Goal: Task Accomplishment & Management: Use online tool/utility

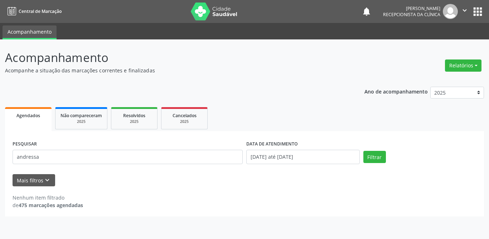
click at [8, 156] on div "PESQUISAR andressa DATA DE ATENDIMENTO [DATE] até [DATE] Filtrar UNIDADE DE REF…" at bounding box center [244, 173] width 479 height 85
type input "janiele"
click at [376, 157] on button "Filtrar" at bounding box center [374, 157] width 23 height 12
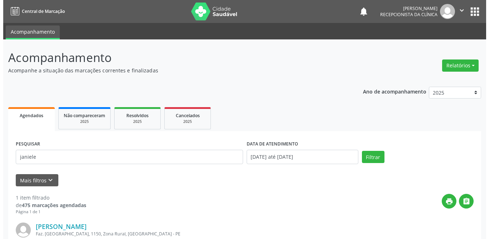
scroll to position [85, 0]
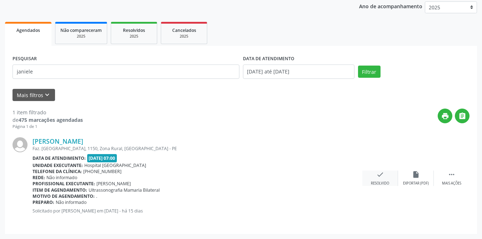
click at [383, 174] on icon "check" at bounding box center [381, 174] width 8 height 8
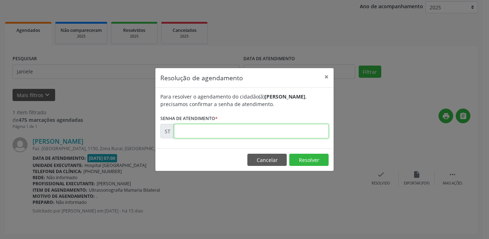
click at [268, 132] on input "text" at bounding box center [251, 131] width 154 height 14
type input "00013265"
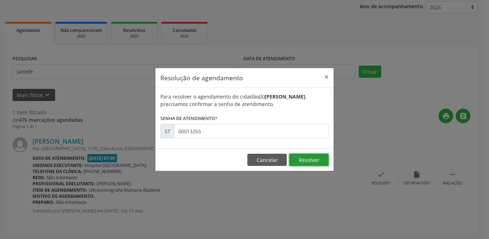
click at [305, 161] on button "Resolver" at bounding box center [308, 159] width 39 height 12
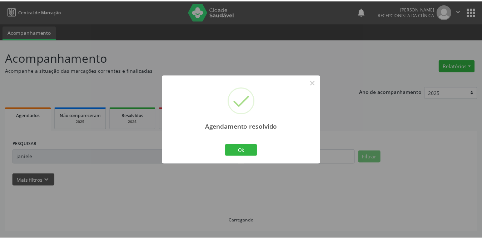
scroll to position [0, 0]
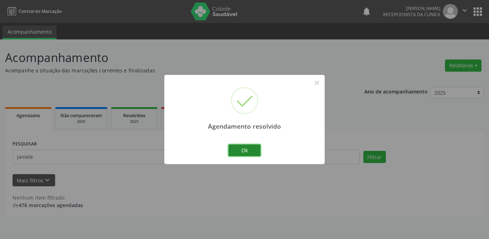
click at [242, 151] on button "Ok" at bounding box center [244, 150] width 32 height 12
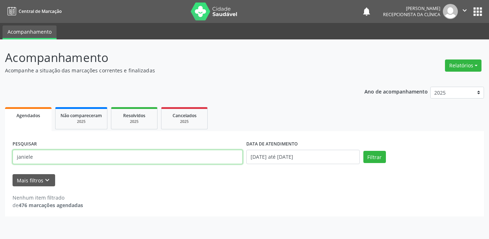
drag, startPoint x: 85, startPoint y: 162, endPoint x: 0, endPoint y: 162, distance: 85.1
click at [0, 162] on div "Acompanhamento Acompanhe a situação das marcações correntes e finalizadas Relat…" at bounding box center [244, 138] width 489 height 199
type input "[PERSON_NAME]"
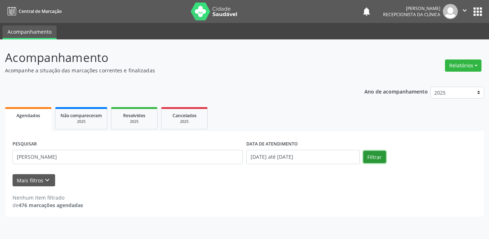
click at [373, 158] on button "Filtrar" at bounding box center [374, 157] width 23 height 12
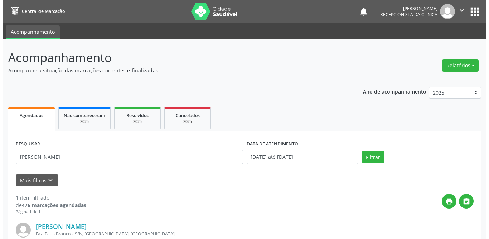
scroll to position [85, 0]
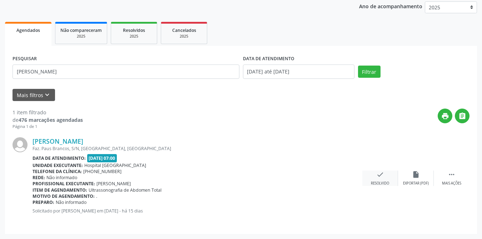
click at [378, 175] on icon "check" at bounding box center [381, 174] width 8 height 8
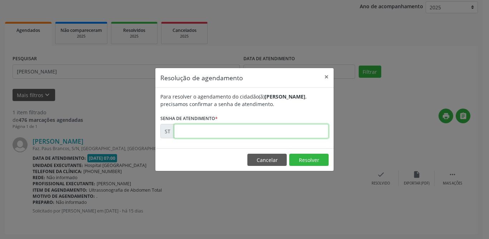
click at [268, 132] on input "text" at bounding box center [251, 131] width 154 height 14
type input "00013454"
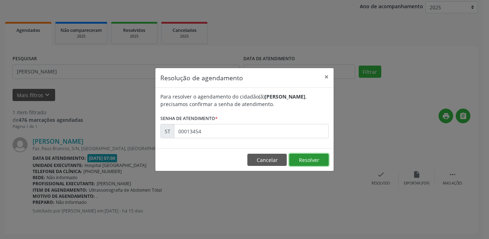
click at [314, 163] on button "Resolver" at bounding box center [308, 159] width 39 height 12
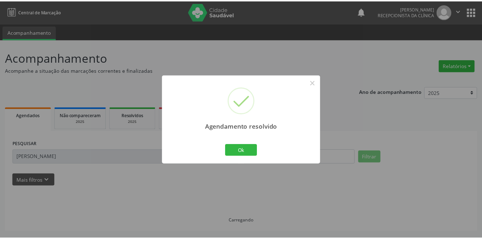
scroll to position [0, 0]
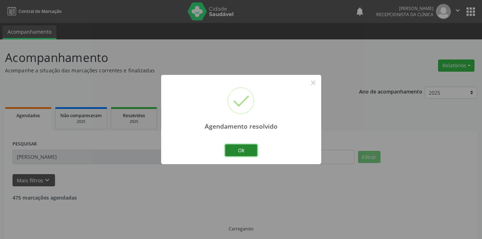
click at [245, 150] on button "Ok" at bounding box center [241, 150] width 32 height 12
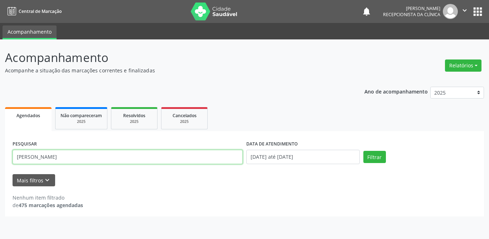
drag, startPoint x: 103, startPoint y: 156, endPoint x: 0, endPoint y: 160, distance: 103.1
click at [0, 160] on div "Acompanhamento Acompanhe a situação das marcações correntes e finalizadas Relat…" at bounding box center [244, 138] width 489 height 199
type input "edilma"
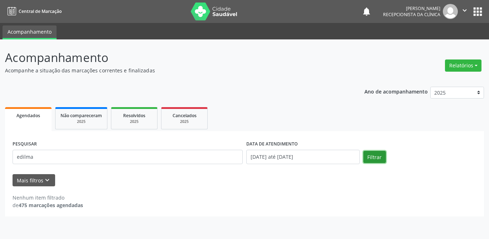
click at [374, 157] on button "Filtrar" at bounding box center [374, 157] width 23 height 12
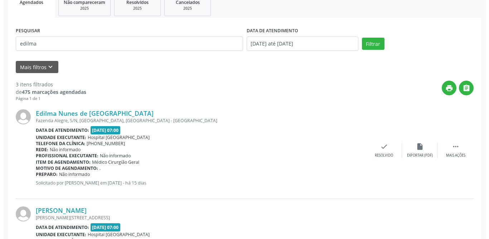
scroll to position [220, 0]
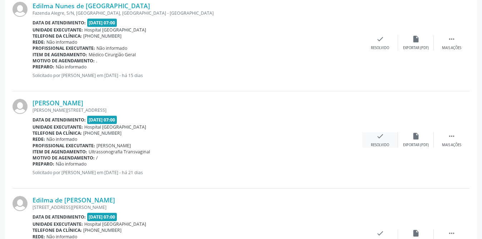
click at [378, 136] on icon "check" at bounding box center [381, 136] width 8 height 8
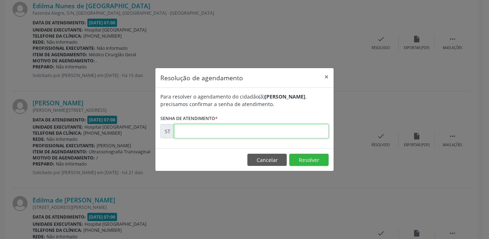
click at [208, 131] on input "text" at bounding box center [251, 131] width 154 height 14
type input "00011172"
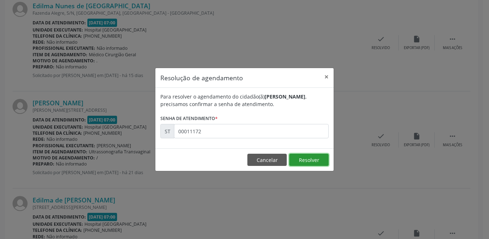
click at [304, 162] on button "Resolver" at bounding box center [308, 159] width 39 height 12
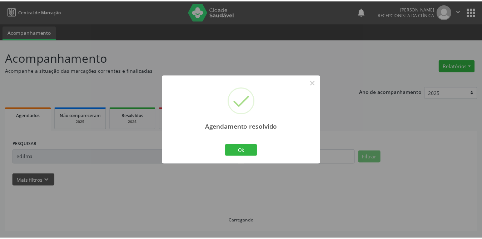
scroll to position [0, 0]
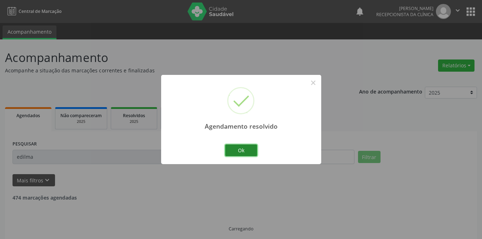
click at [251, 150] on button "Ok" at bounding box center [241, 150] width 32 height 12
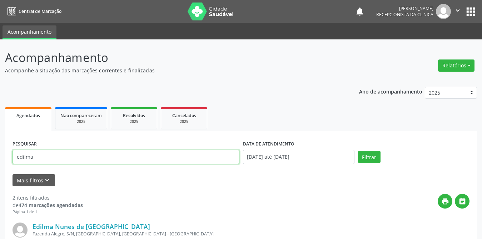
drag, startPoint x: 71, startPoint y: 156, endPoint x: 18, endPoint y: 157, distance: 52.9
click at [18, 157] on input "edilma" at bounding box center [126, 156] width 227 height 14
type input "[PERSON_NAME]"
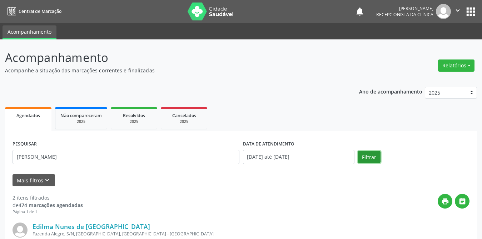
click at [362, 156] on button "Filtrar" at bounding box center [369, 157] width 23 height 12
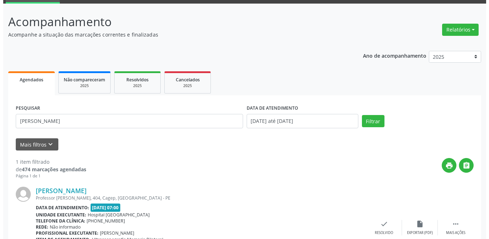
scroll to position [85, 0]
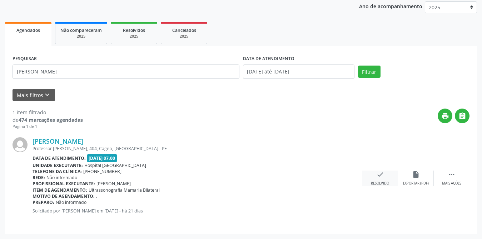
click at [379, 183] on div "Resolvido" at bounding box center [380, 183] width 18 height 5
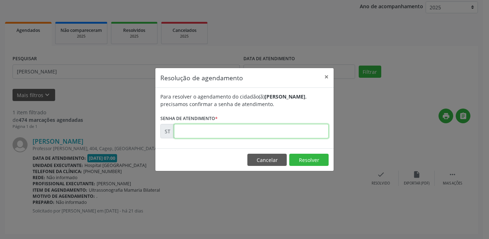
click at [269, 130] on input "text" at bounding box center [251, 131] width 154 height 14
type input "00011348"
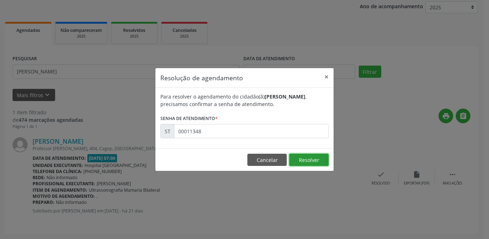
click at [313, 163] on button "Resolver" at bounding box center [308, 159] width 39 height 12
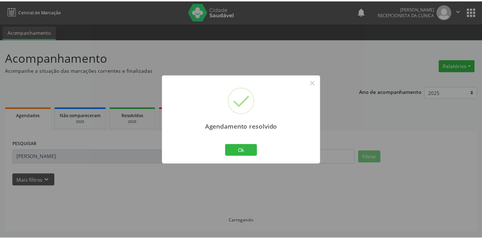
scroll to position [0, 0]
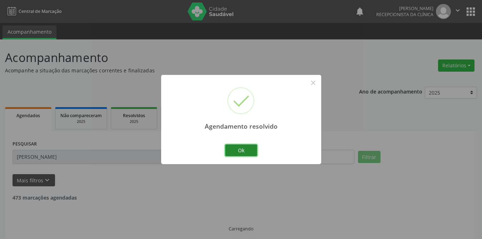
click at [251, 147] on button "Ok" at bounding box center [241, 150] width 32 height 12
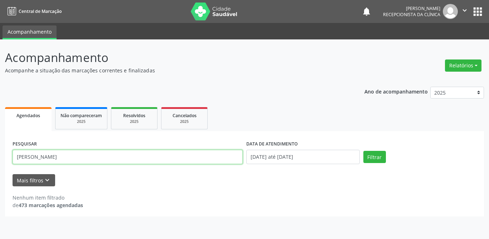
drag, startPoint x: 56, startPoint y: 158, endPoint x: 21, endPoint y: 158, distance: 34.3
click at [21, 158] on input "[PERSON_NAME]" at bounding box center [128, 156] width 230 height 14
type input "m"
type input "nadyla"
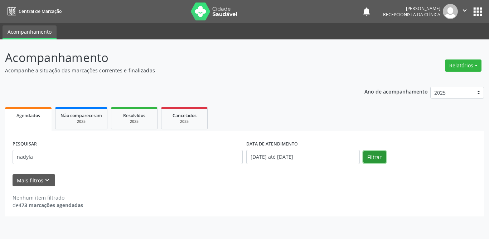
click at [375, 154] on button "Filtrar" at bounding box center [374, 157] width 23 height 12
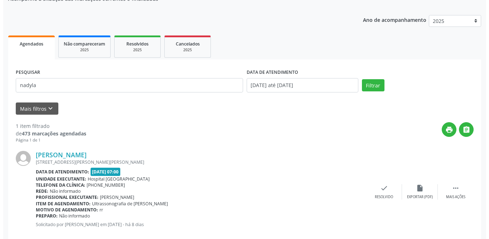
scroll to position [85, 0]
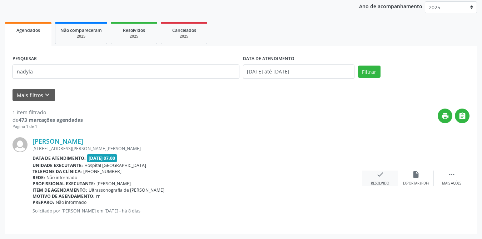
click at [376, 177] on div "check Resolvido" at bounding box center [381, 177] width 36 height 15
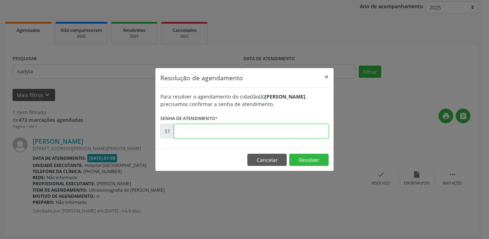
click at [198, 129] on input "text" at bounding box center [251, 131] width 154 height 14
type input "00014959"
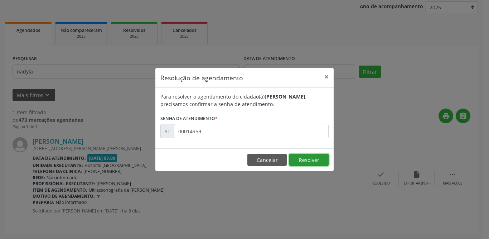
click at [305, 157] on button "Resolver" at bounding box center [308, 159] width 39 height 12
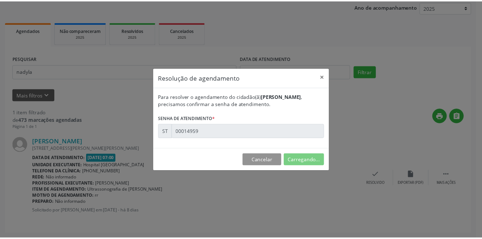
scroll to position [0, 0]
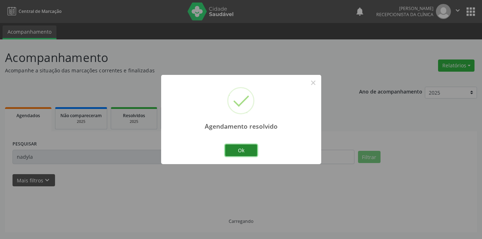
click at [234, 150] on button "Ok" at bounding box center [241, 150] width 32 height 12
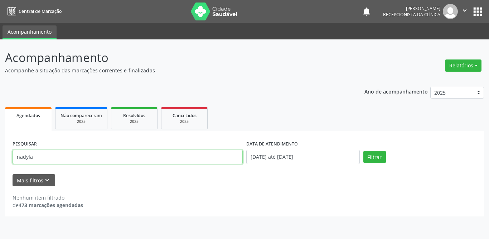
drag, startPoint x: 66, startPoint y: 156, endPoint x: 0, endPoint y: 156, distance: 65.8
click at [0, 156] on div "Acompanhamento Acompanhe a situação das marcações correntes e finalizadas Relat…" at bounding box center [244, 138] width 489 height 199
type input "nauhana"
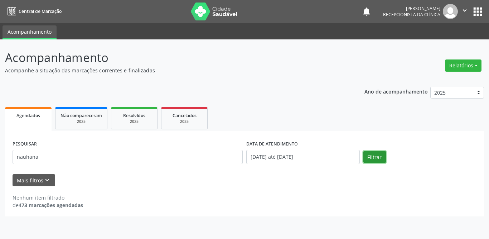
click at [378, 157] on button "Filtrar" at bounding box center [374, 157] width 23 height 12
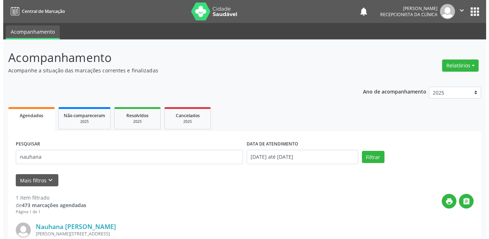
scroll to position [85, 0]
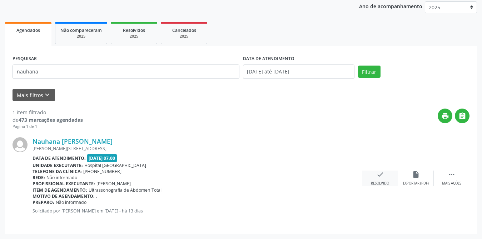
click at [381, 176] on icon "check" at bounding box center [381, 174] width 8 height 8
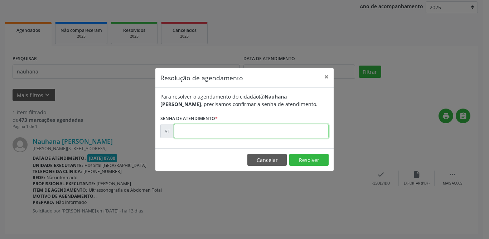
click at [248, 134] on input "text" at bounding box center [251, 131] width 154 height 14
type input "00014330"
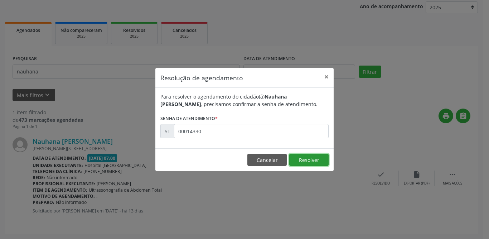
click at [314, 157] on button "Resolver" at bounding box center [308, 159] width 39 height 12
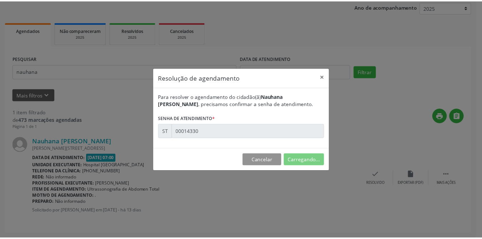
scroll to position [0, 0]
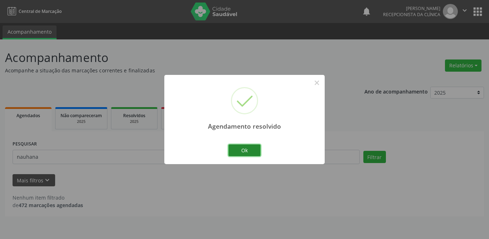
click at [246, 152] on button "Ok" at bounding box center [244, 150] width 32 height 12
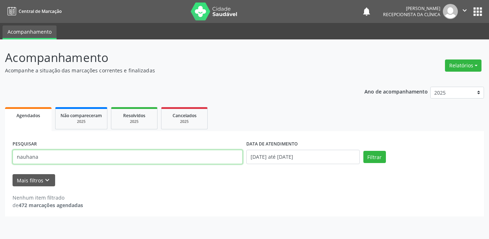
drag, startPoint x: 102, startPoint y: 156, endPoint x: 0, endPoint y: 154, distance: 101.9
click at [0, 154] on div "Acompanhamento Acompanhe a situação das marcações correntes e finalizadas Relat…" at bounding box center [244, 138] width 489 height 199
type input "[PERSON_NAME]"
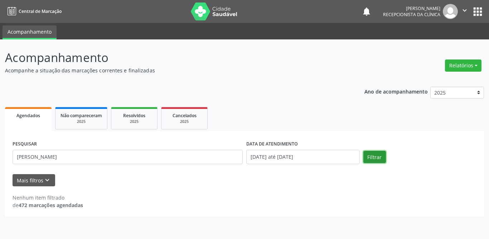
click at [372, 157] on button "Filtrar" at bounding box center [374, 157] width 23 height 12
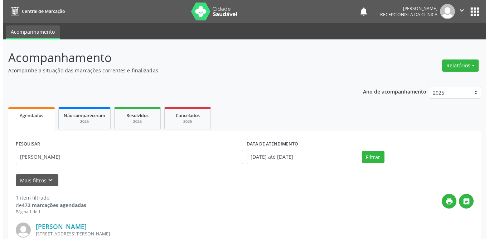
scroll to position [85, 0]
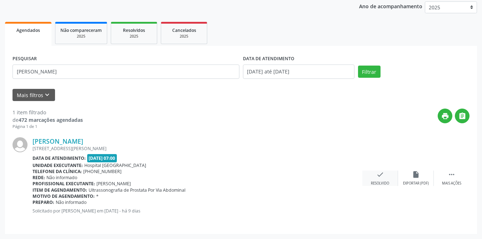
click at [385, 177] on div "check Resolvido" at bounding box center [381, 177] width 36 height 15
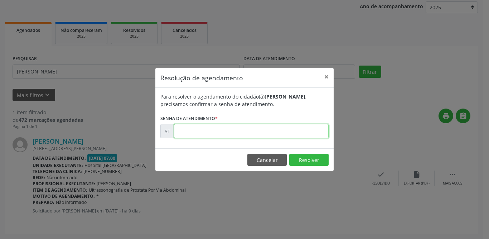
click at [214, 129] on input "text" at bounding box center [251, 131] width 154 height 14
type input "00014692"
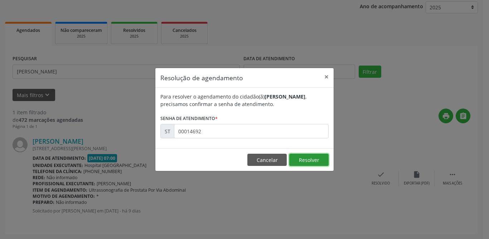
click at [305, 158] on button "Resolver" at bounding box center [308, 159] width 39 height 12
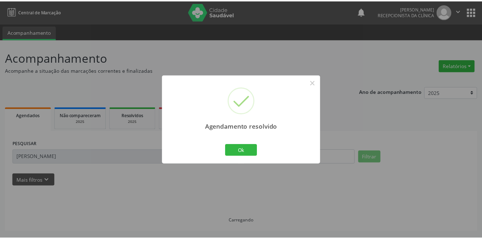
scroll to position [0, 0]
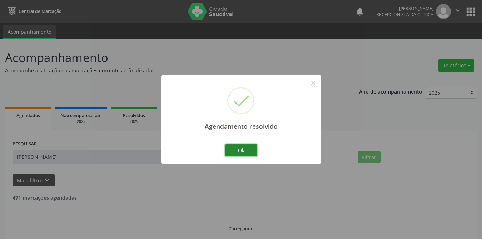
click at [242, 149] on button "Ok" at bounding box center [241, 150] width 32 height 12
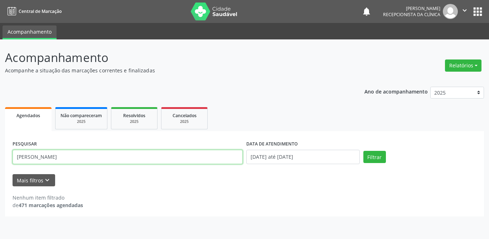
drag, startPoint x: 142, startPoint y: 160, endPoint x: 0, endPoint y: 162, distance: 142.3
click at [0, 162] on div "Acompanhamento Acompanhe a situação das marcações correntes e finalizadas Relat…" at bounding box center [244, 138] width 489 height 199
type input "fabia su"
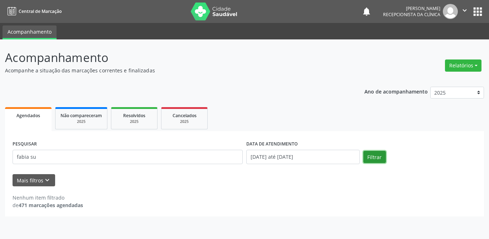
click at [373, 157] on button "Filtrar" at bounding box center [374, 157] width 23 height 12
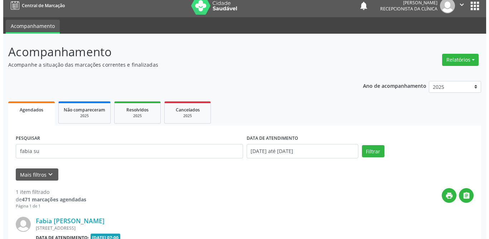
scroll to position [85, 0]
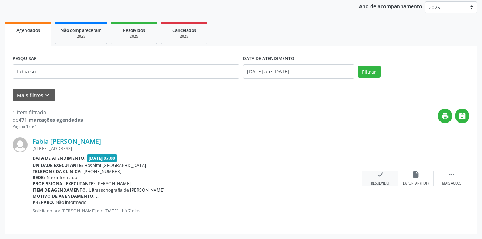
click at [369, 175] on div "check Resolvido" at bounding box center [381, 177] width 36 height 15
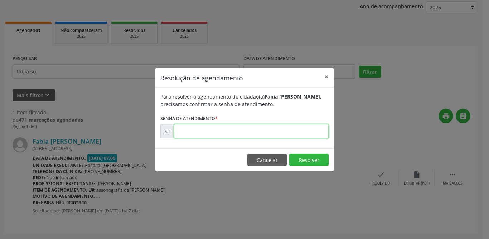
click at [291, 131] on input "text" at bounding box center [251, 131] width 154 height 14
type input "00015294"
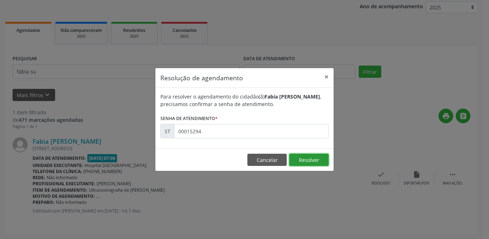
click at [306, 157] on button "Resolver" at bounding box center [308, 159] width 39 height 12
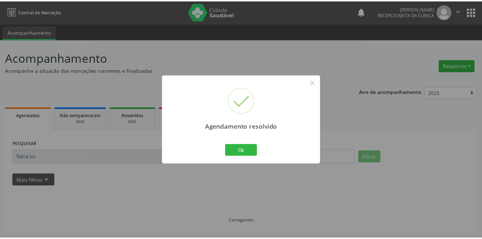
scroll to position [0, 0]
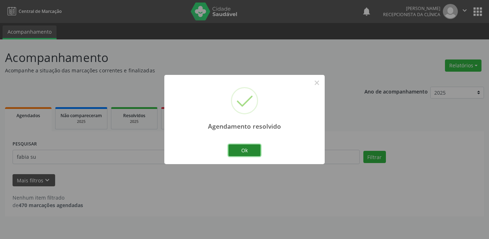
click at [245, 147] on button "Ok" at bounding box center [244, 150] width 32 height 12
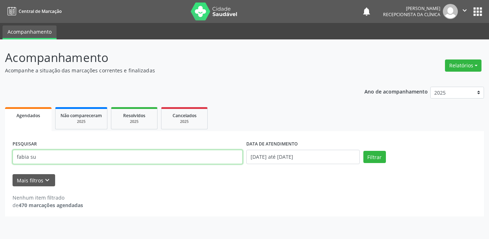
drag, startPoint x: 107, startPoint y: 162, endPoint x: 0, endPoint y: 160, distance: 106.6
click at [0, 160] on div "Acompanhamento Acompanhe a situação das marcações correntes e finalizadas Relat…" at bounding box center [244, 138] width 489 height 199
click at [60, 157] on input "text" at bounding box center [128, 156] width 230 height 14
type input "[PERSON_NAME]"
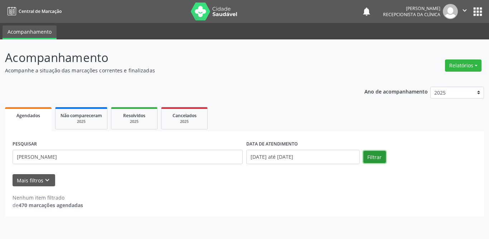
click at [377, 159] on button "Filtrar" at bounding box center [374, 157] width 23 height 12
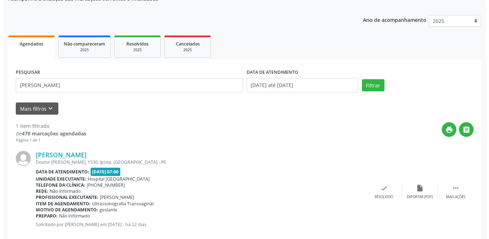
scroll to position [85, 0]
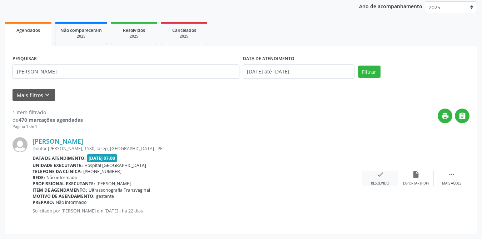
click at [380, 172] on icon "check" at bounding box center [381, 174] width 8 height 8
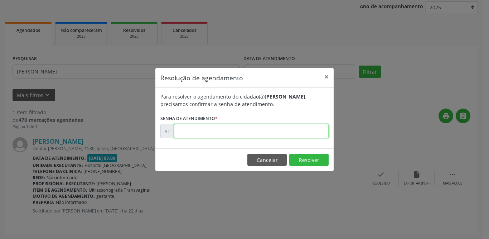
click at [218, 129] on input "text" at bounding box center [251, 131] width 154 height 14
type input "00010900"
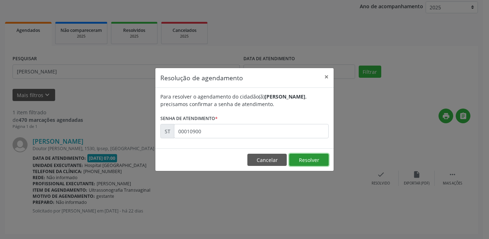
click at [319, 160] on button "Resolver" at bounding box center [308, 159] width 39 height 12
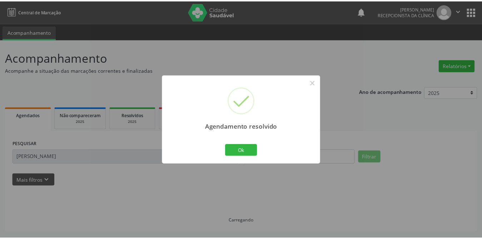
scroll to position [0, 0]
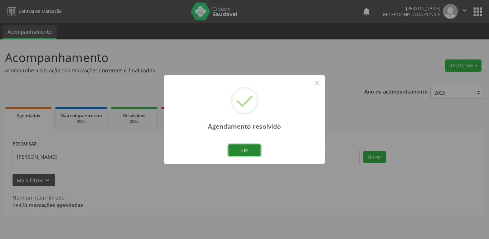
click at [241, 148] on button "Ok" at bounding box center [244, 150] width 32 height 12
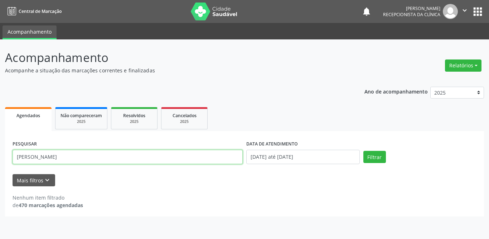
drag, startPoint x: 64, startPoint y: 156, endPoint x: 0, endPoint y: 159, distance: 64.1
click at [0, 159] on div "Acompanhamento Acompanhe a situação das marcações correntes e finalizadas Relat…" at bounding box center [244, 138] width 489 height 199
type input "[PERSON_NAME]"
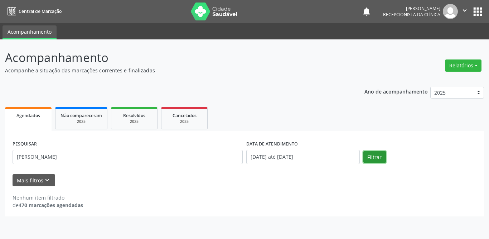
click at [378, 156] on button "Filtrar" at bounding box center [374, 157] width 23 height 12
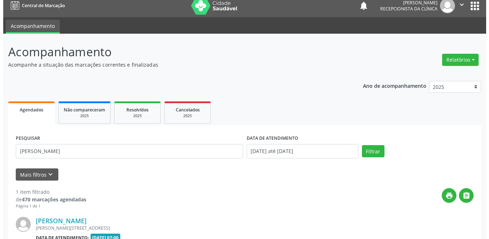
scroll to position [85, 0]
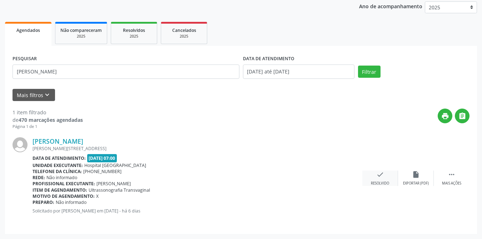
click at [381, 175] on icon "check" at bounding box center [381, 174] width 8 height 8
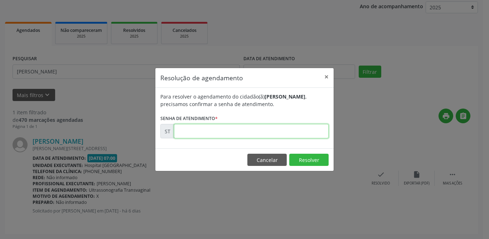
click at [228, 127] on input "text" at bounding box center [251, 131] width 154 height 14
type input "00015441"
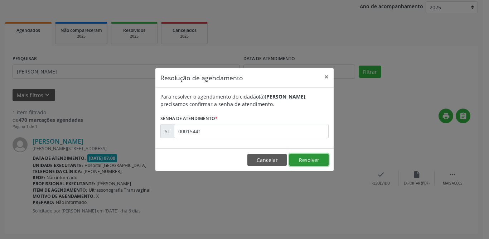
click at [304, 158] on button "Resolver" at bounding box center [308, 159] width 39 height 12
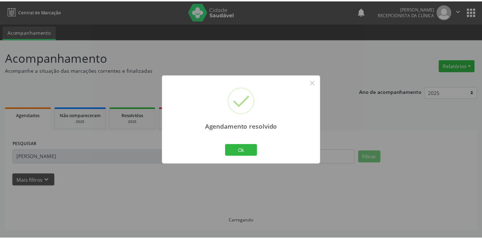
scroll to position [0, 0]
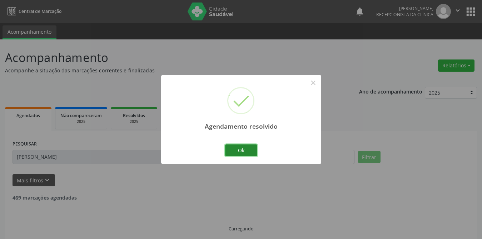
click at [229, 148] on button "Ok" at bounding box center [241, 150] width 32 height 12
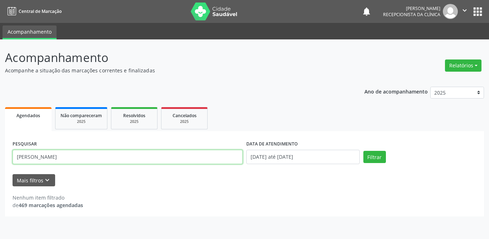
drag, startPoint x: 54, startPoint y: 157, endPoint x: 0, endPoint y: 157, distance: 54.0
click at [0, 157] on div "Acompanhamento Acompanhe a situação das marcações correntes e finalizadas Relat…" at bounding box center [244, 138] width 489 height 199
type input "[PERSON_NAME]"
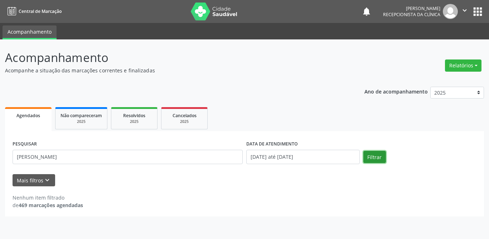
click at [376, 157] on button "Filtrar" at bounding box center [374, 157] width 23 height 12
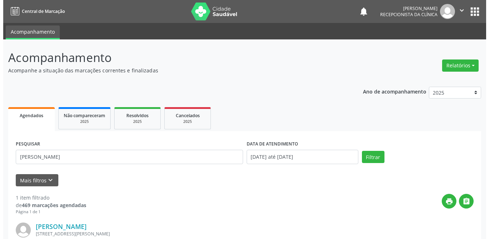
scroll to position [85, 0]
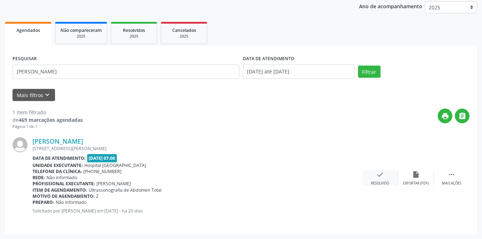
click at [382, 176] on icon "check" at bounding box center [381, 174] width 8 height 8
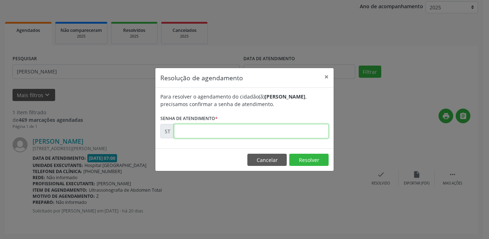
click at [195, 132] on input "text" at bounding box center [251, 131] width 154 height 14
type input "00011875"
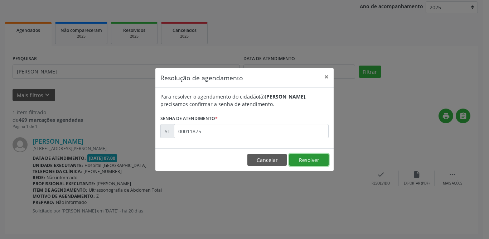
click at [322, 155] on button "Resolver" at bounding box center [308, 159] width 39 height 12
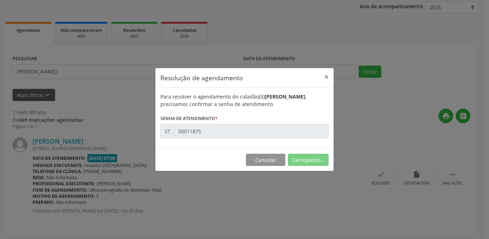
scroll to position [0, 0]
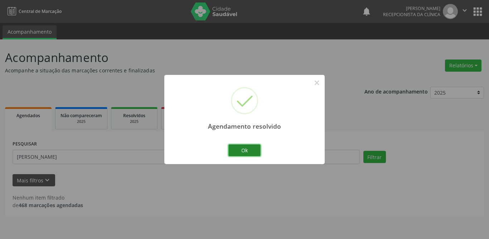
click at [249, 149] on button "Ok" at bounding box center [244, 150] width 32 height 12
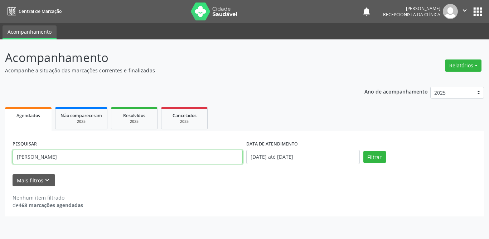
drag, startPoint x: 65, startPoint y: 157, endPoint x: 0, endPoint y: 158, distance: 64.7
click at [0, 158] on div "Acompanhamento Acompanhe a situação das marcações correntes e finalizadas Relat…" at bounding box center [244, 138] width 489 height 199
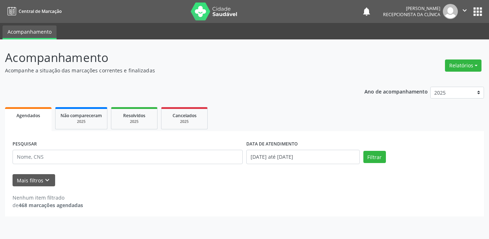
click at [118, 188] on div "Nenhum item filtrado de 468 marcações agendadas" at bounding box center [244, 197] width 463 height 23
